Goal: Task Accomplishment & Management: Use online tool/utility

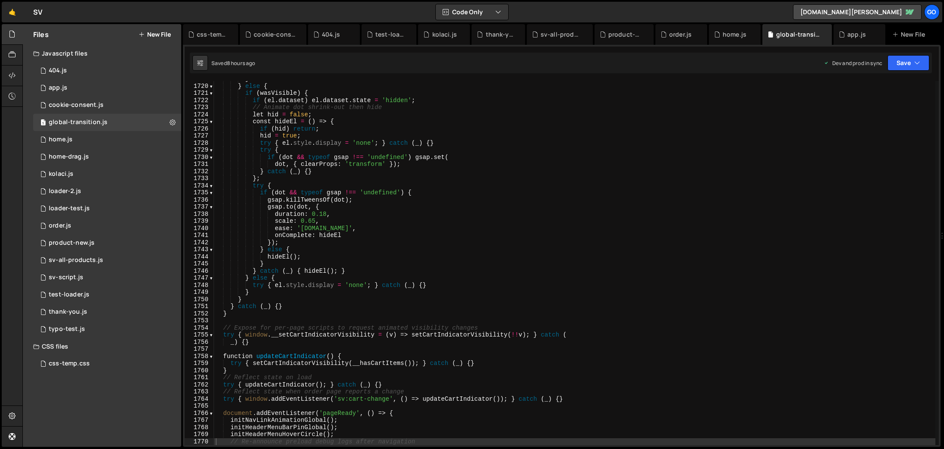
scroll to position [12230, 0]
click at [557, 38] on div "sv-all-products.js" at bounding box center [561, 34] width 42 height 9
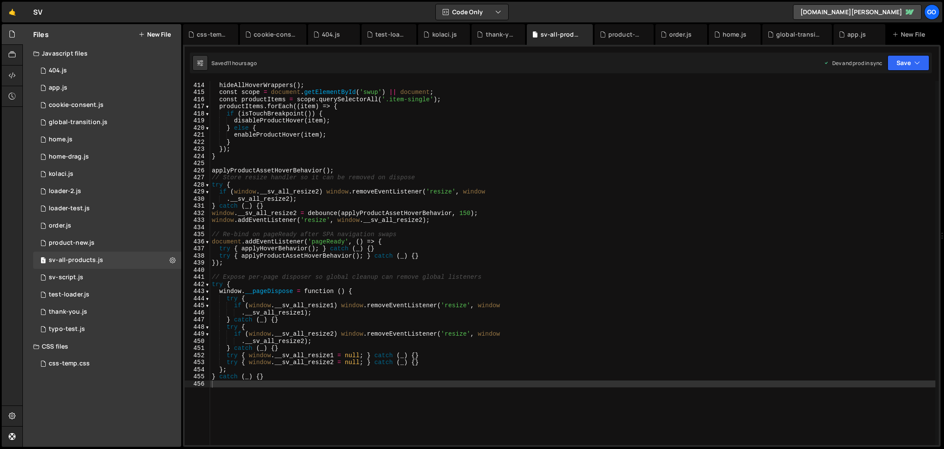
type textarea "window.__pageDispose = function () {"
click at [612, 295] on div "function applyProductAssetHoverBehavior ( ) { hideAllHoverWrappers ( ) ; const …" at bounding box center [572, 264] width 725 height 379
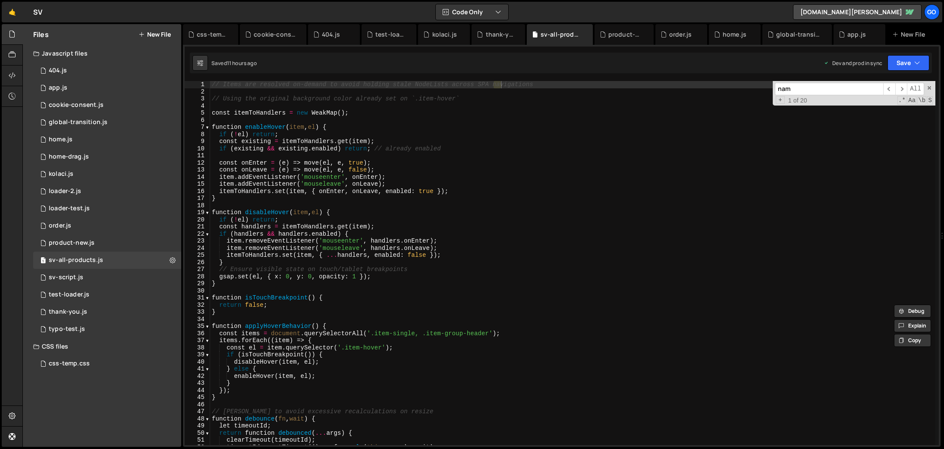
scroll to position [0, 0]
type input "[DEMOGRAPHIC_DATA]"
click at [792, 37] on div "global-transition.js" at bounding box center [798, 34] width 45 height 9
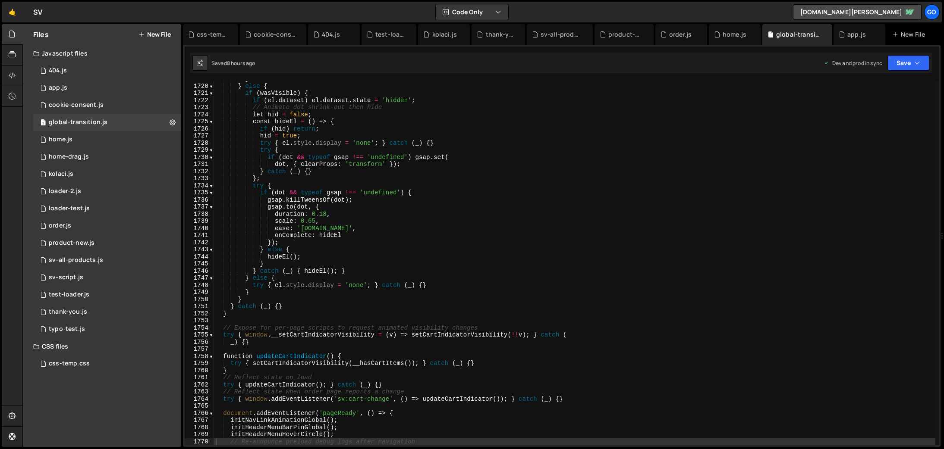
type textarea "try { el.style.display = 'none'; } catch (_) {}"
click at [736, 143] on div "} } else { if ( wasVisible ) { if ( el . dataset ) el . dataset . state = 'hidd…" at bounding box center [574, 264] width 721 height 379
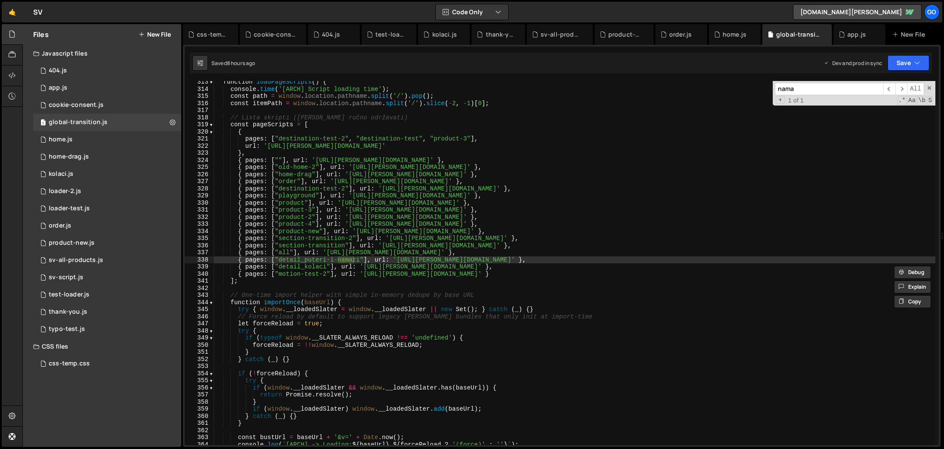
scroll to position [2223, 0]
click at [900, 90] on span "​" at bounding box center [901, 89] width 12 height 13
click at [890, 89] on span "​" at bounding box center [889, 89] width 12 height 13
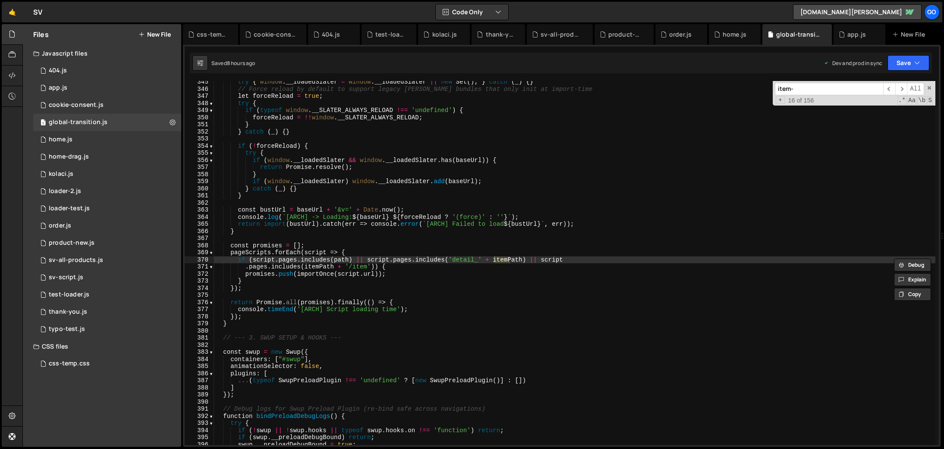
scroll to position [3076, 0]
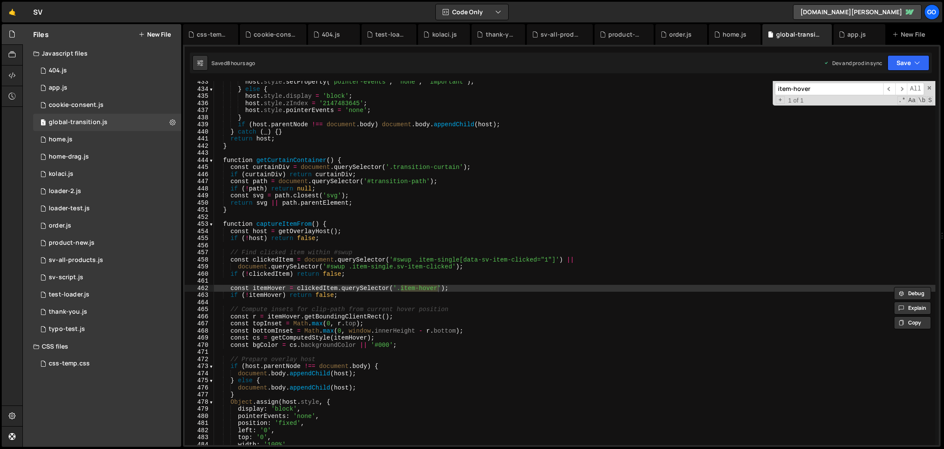
type input "item-hover"
click at [464, 164] on div "host . style . setProperty ( 'pointer-events' , 'none' , 'important' ) ; } else…" at bounding box center [574, 267] width 721 height 379
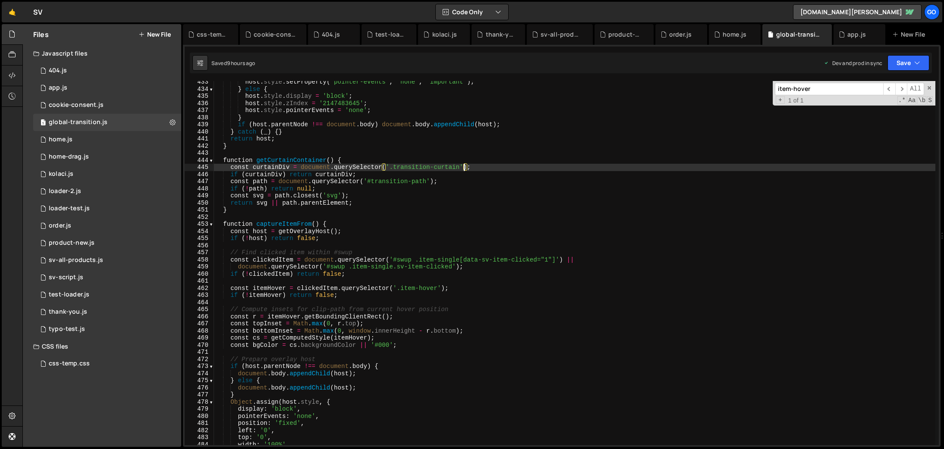
click at [929, 84] on div "item-hover ​ ​ All Replace All + 1 of 1 .* Aa \b S" at bounding box center [853, 93] width 163 height 25
click at [928, 87] on span at bounding box center [929, 88] width 6 height 6
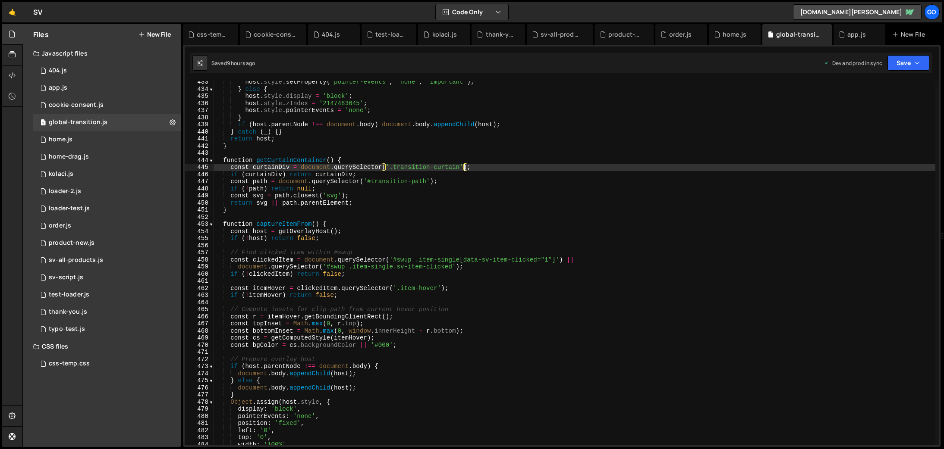
click at [774, 167] on div "host . style . setProperty ( 'pointer-events' , 'none' , 'important' ) ; } else…" at bounding box center [574, 267] width 721 height 379
type textarea "})();"
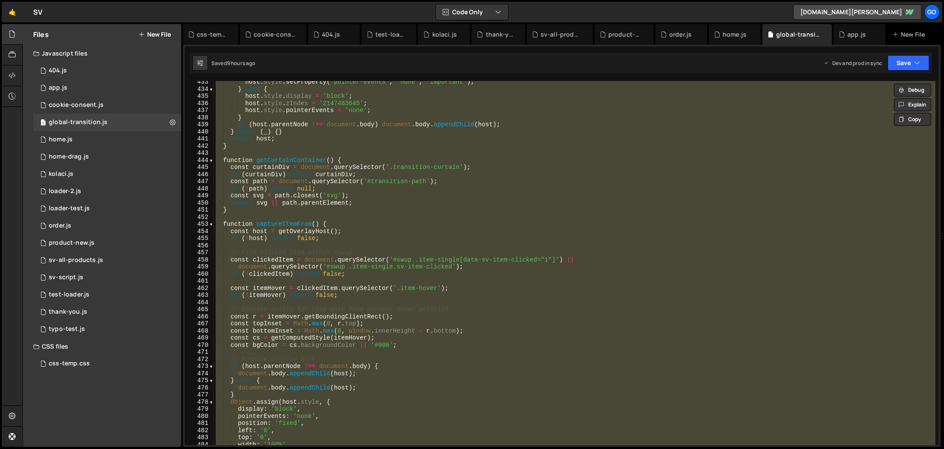
paste textarea
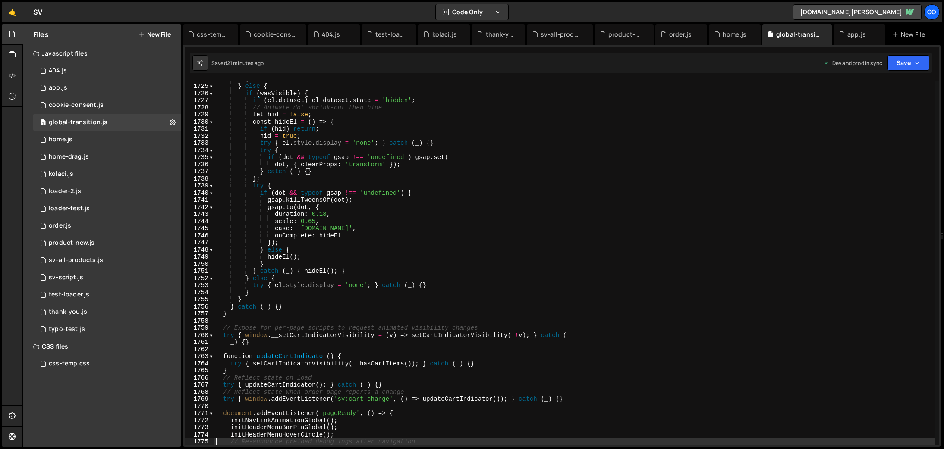
click at [412, 202] on div "} } else { if ( wasVisible ) { if ( el . dataset ) el . dataset . state = 'hidd…" at bounding box center [574, 264] width 721 height 379
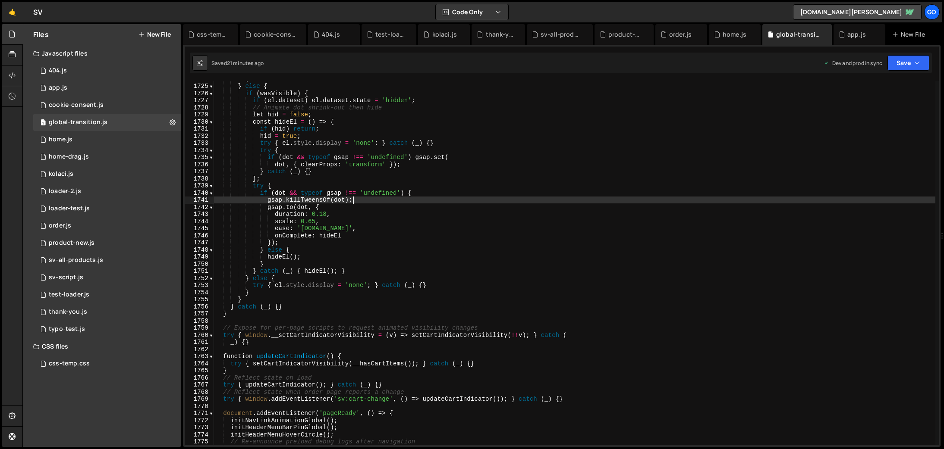
type textarea "})();"
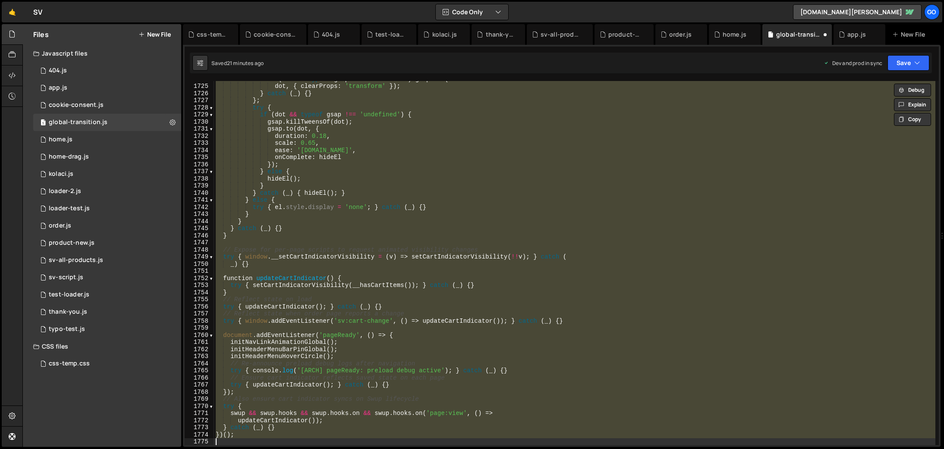
scroll to position [12487, 0]
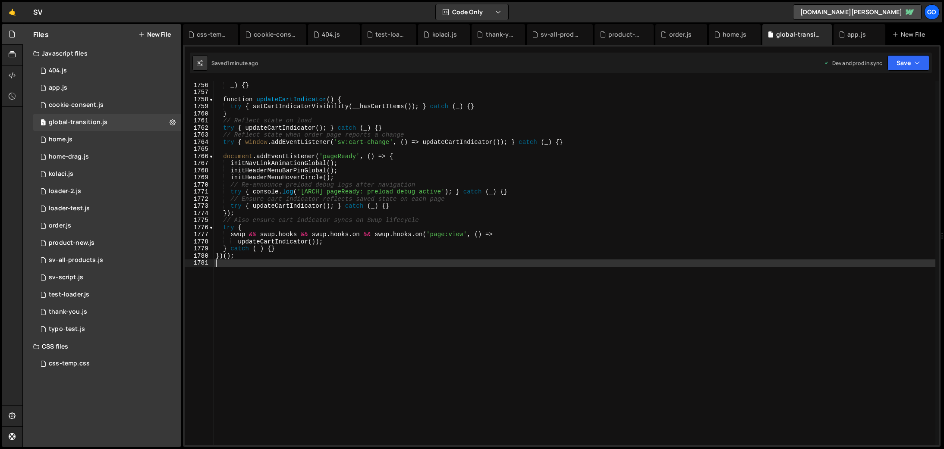
click at [388, 182] on div "try { window . __setCartIndicatorVisibility = ( v ) => setCartIndicatorVisibili…" at bounding box center [574, 264] width 721 height 379
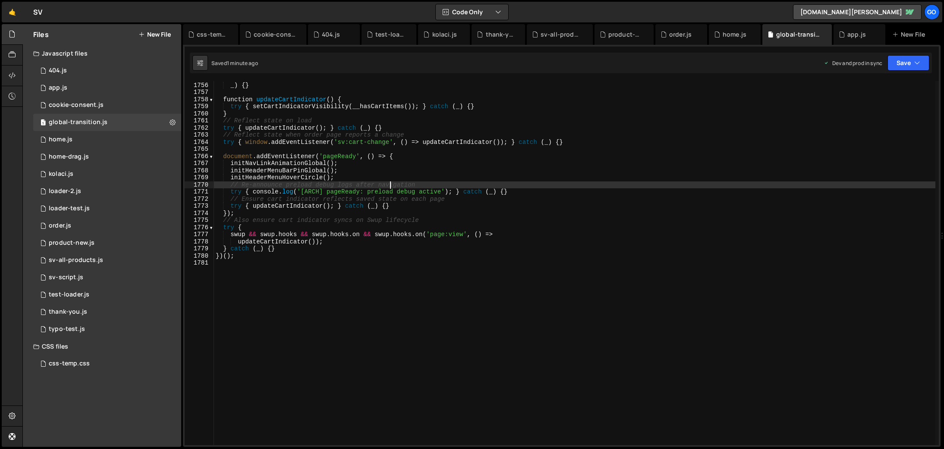
type textarea "})();"
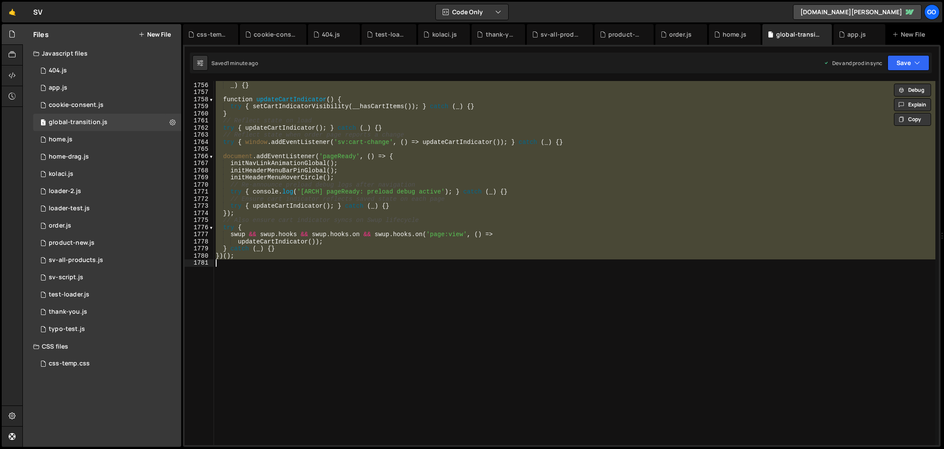
paste textarea
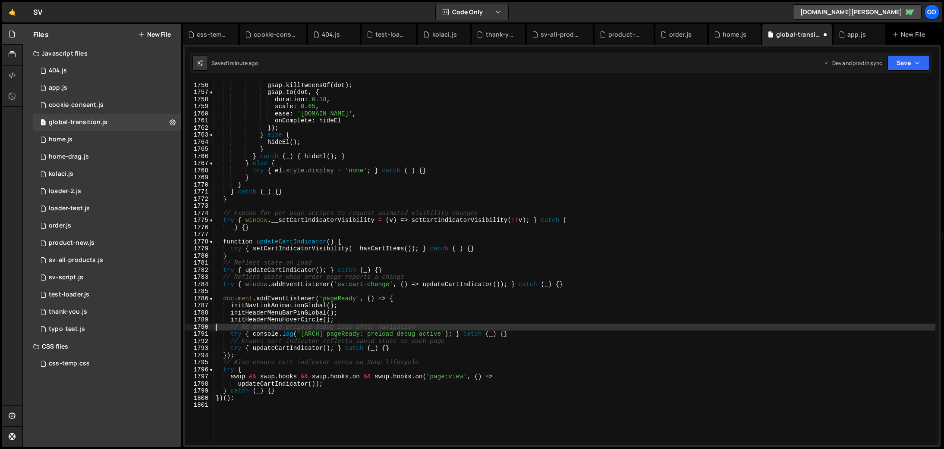
type textarea "// Re-announce preload debug logs after navigation"
